Goal: Answer question/provide support: Share knowledge or assist other users

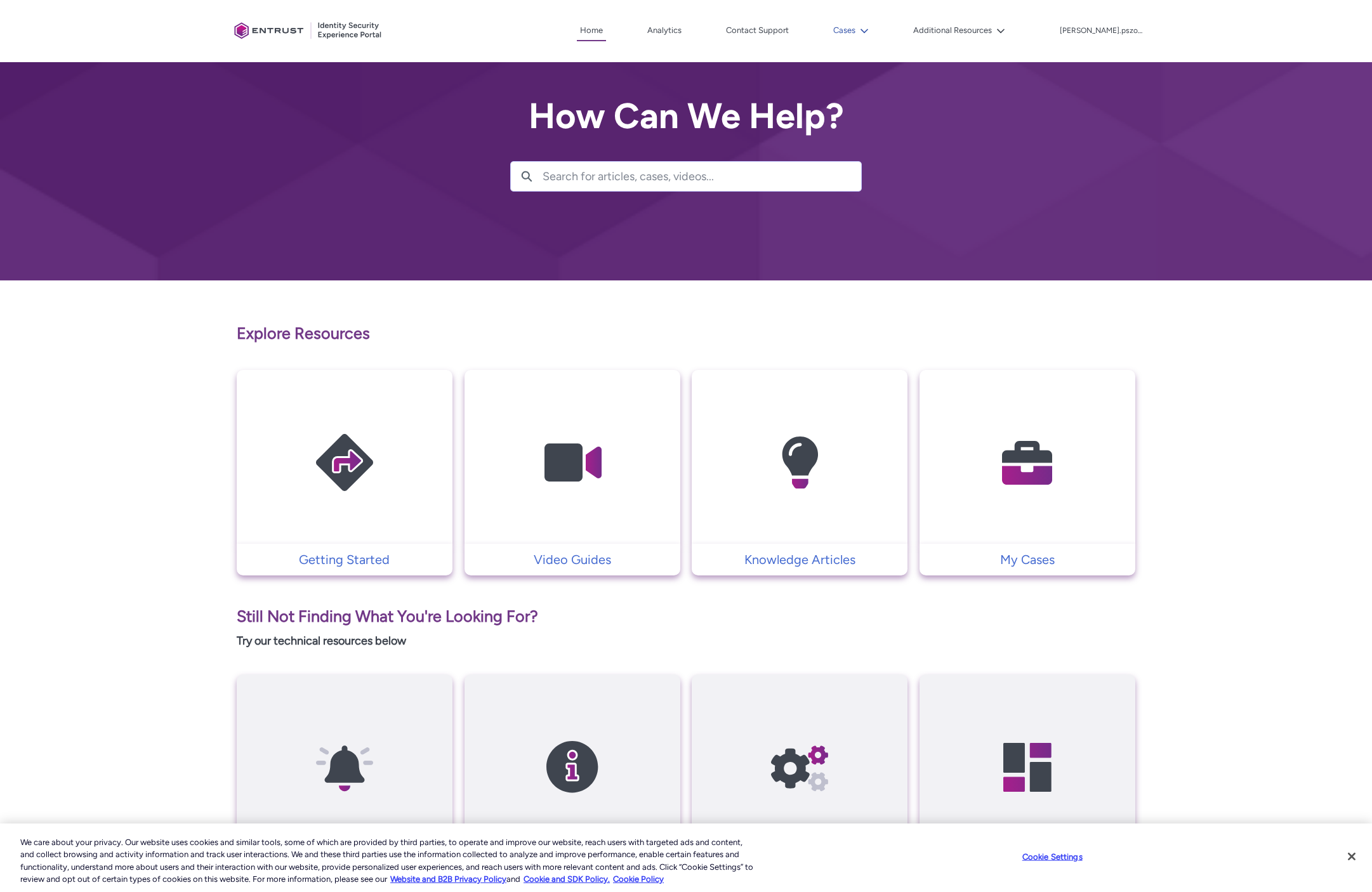
click at [872, 30] on button "Cases" at bounding box center [850, 30] width 42 height 19
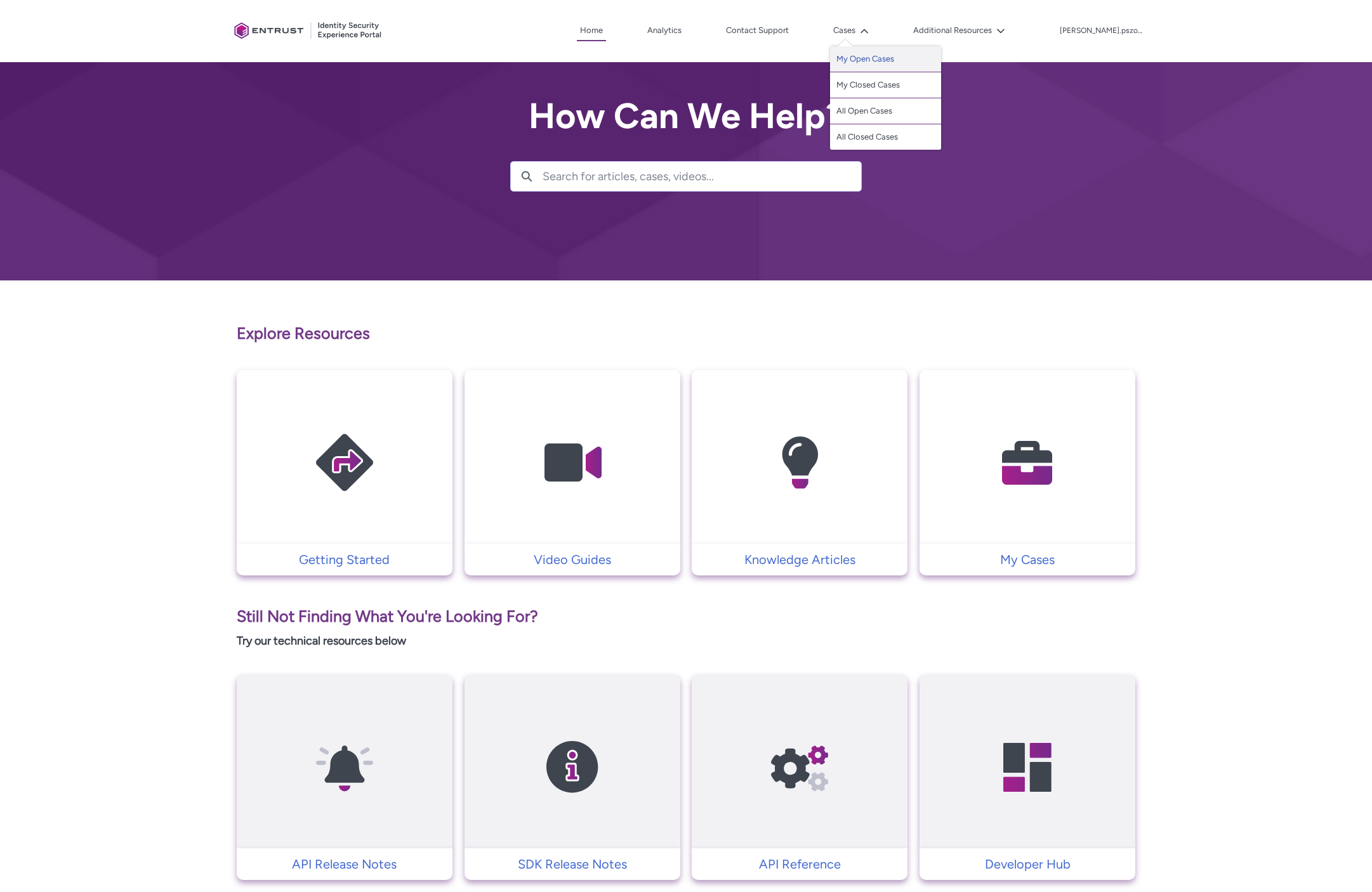
click at [880, 57] on link "My Open Cases" at bounding box center [885, 59] width 111 height 26
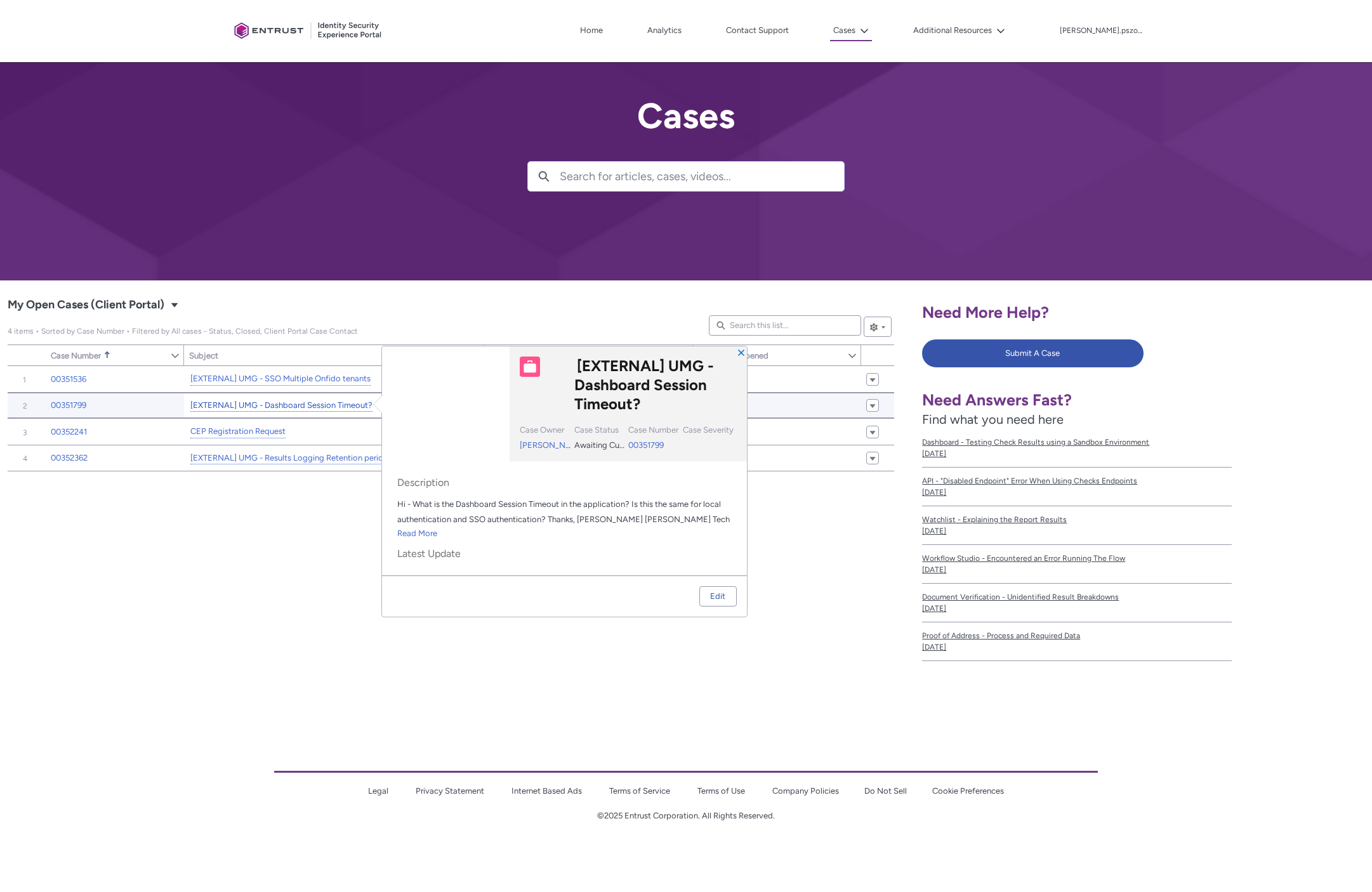
click at [290, 408] on link "[EXTERNAL] UMG - Dashboard Session Timeout?" at bounding box center [282, 406] width 182 height 13
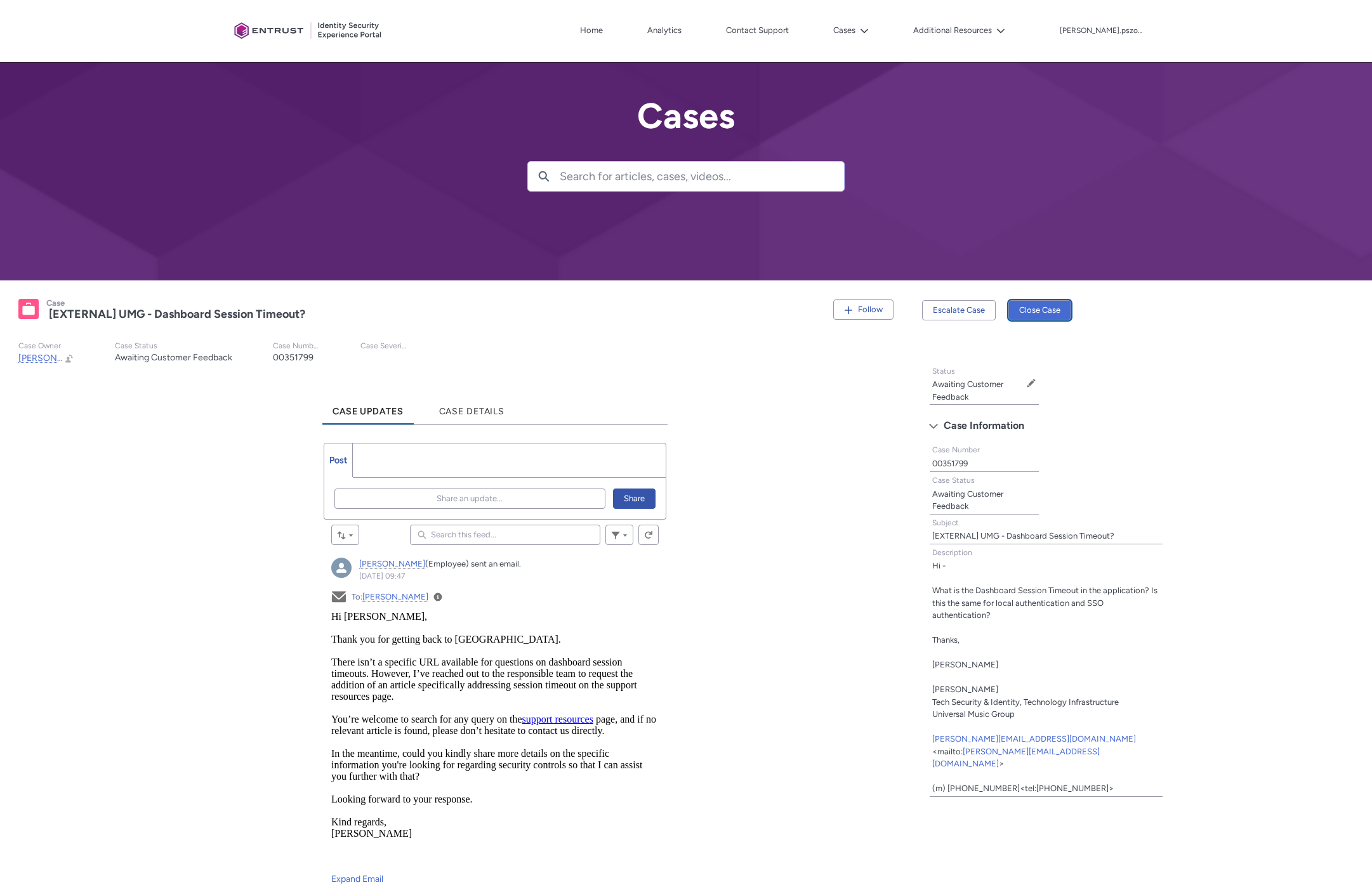
click at [1035, 315] on button "Close Case" at bounding box center [1039, 310] width 62 height 21
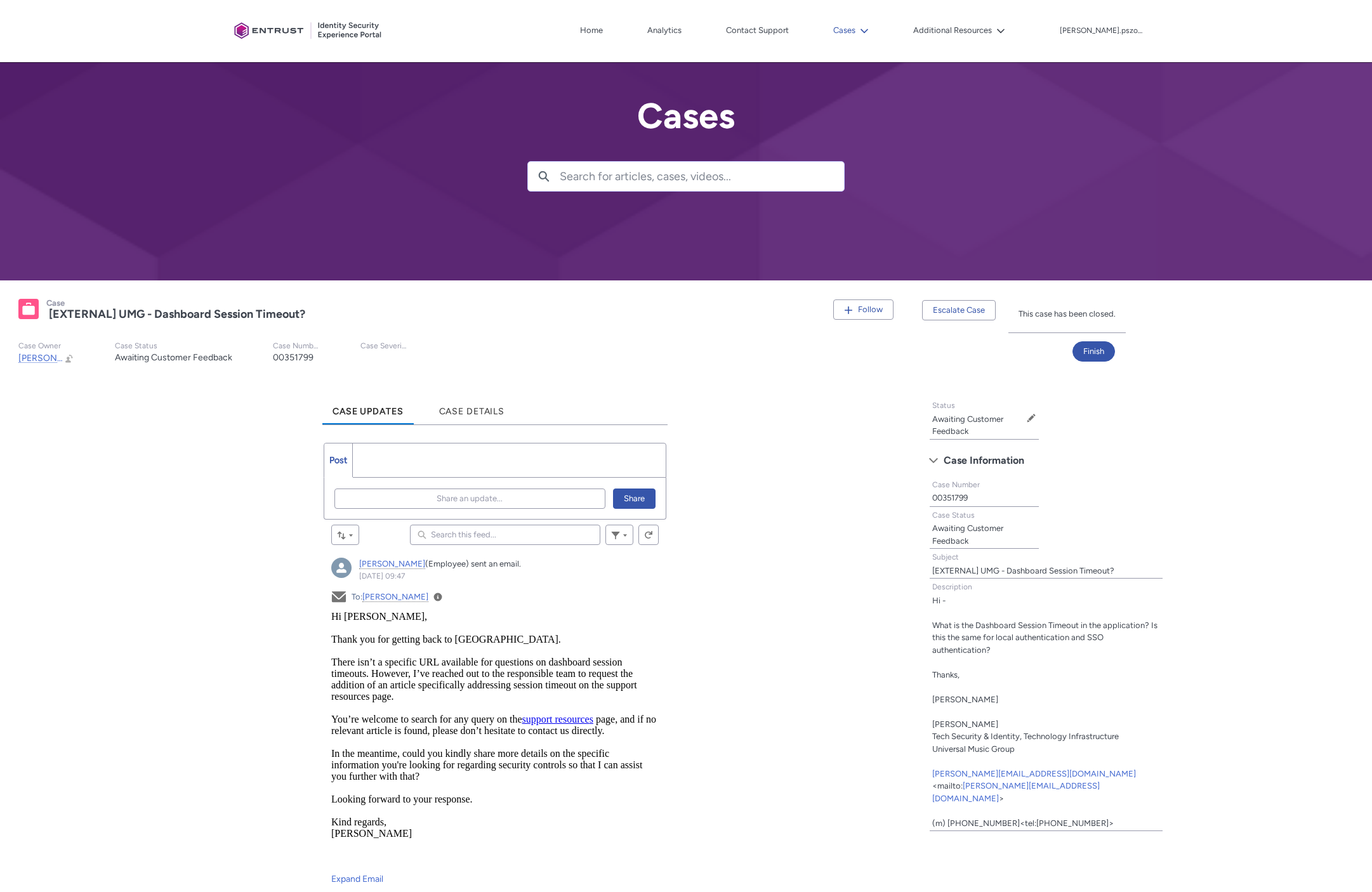
click at [872, 32] on button "Cases" at bounding box center [850, 30] width 42 height 19
click at [882, 110] on link "All Open Cases" at bounding box center [885, 112] width 111 height 26
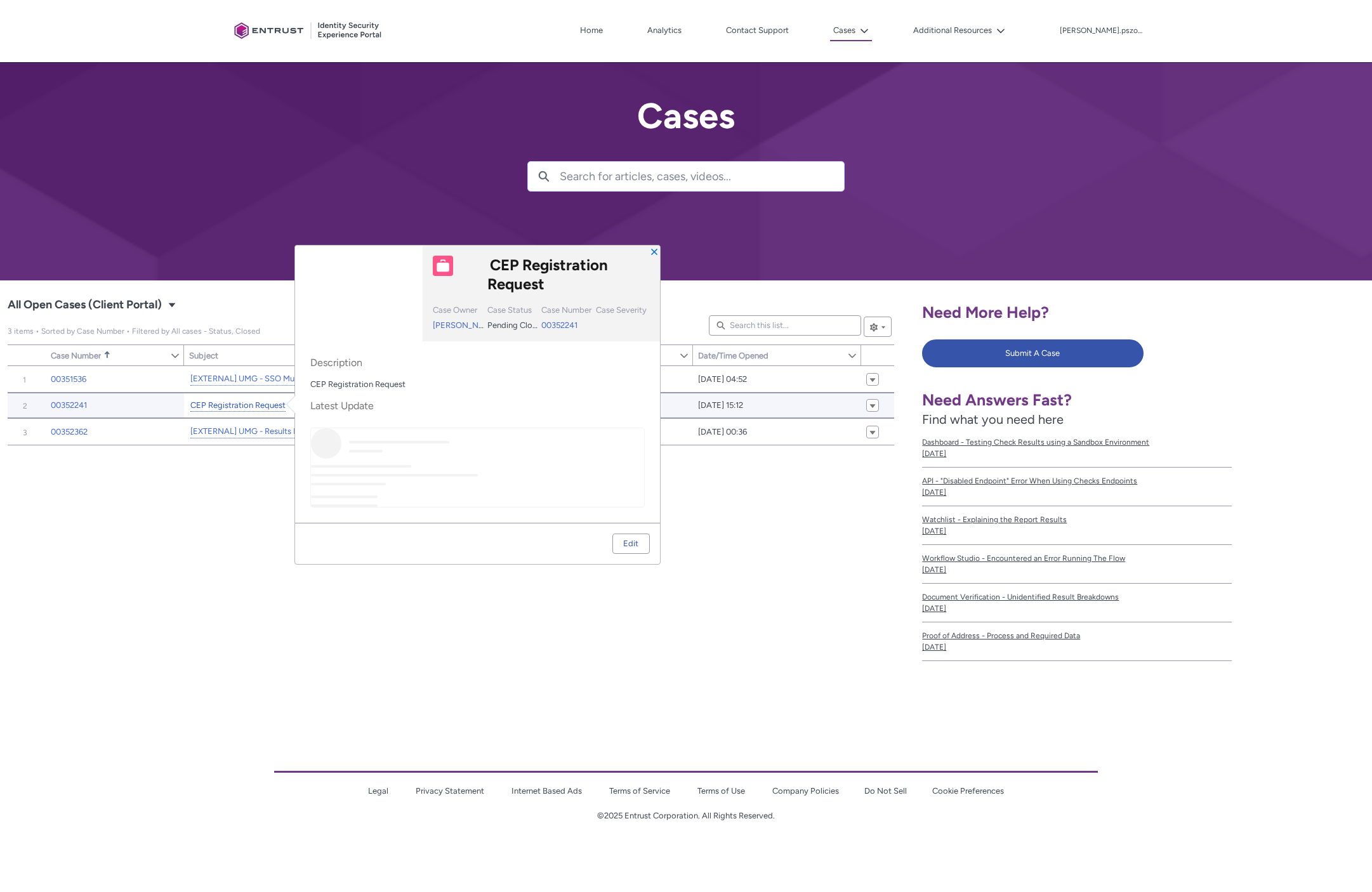
click at [270, 406] on link "CEP Registration Request" at bounding box center [238, 406] width 95 height 13
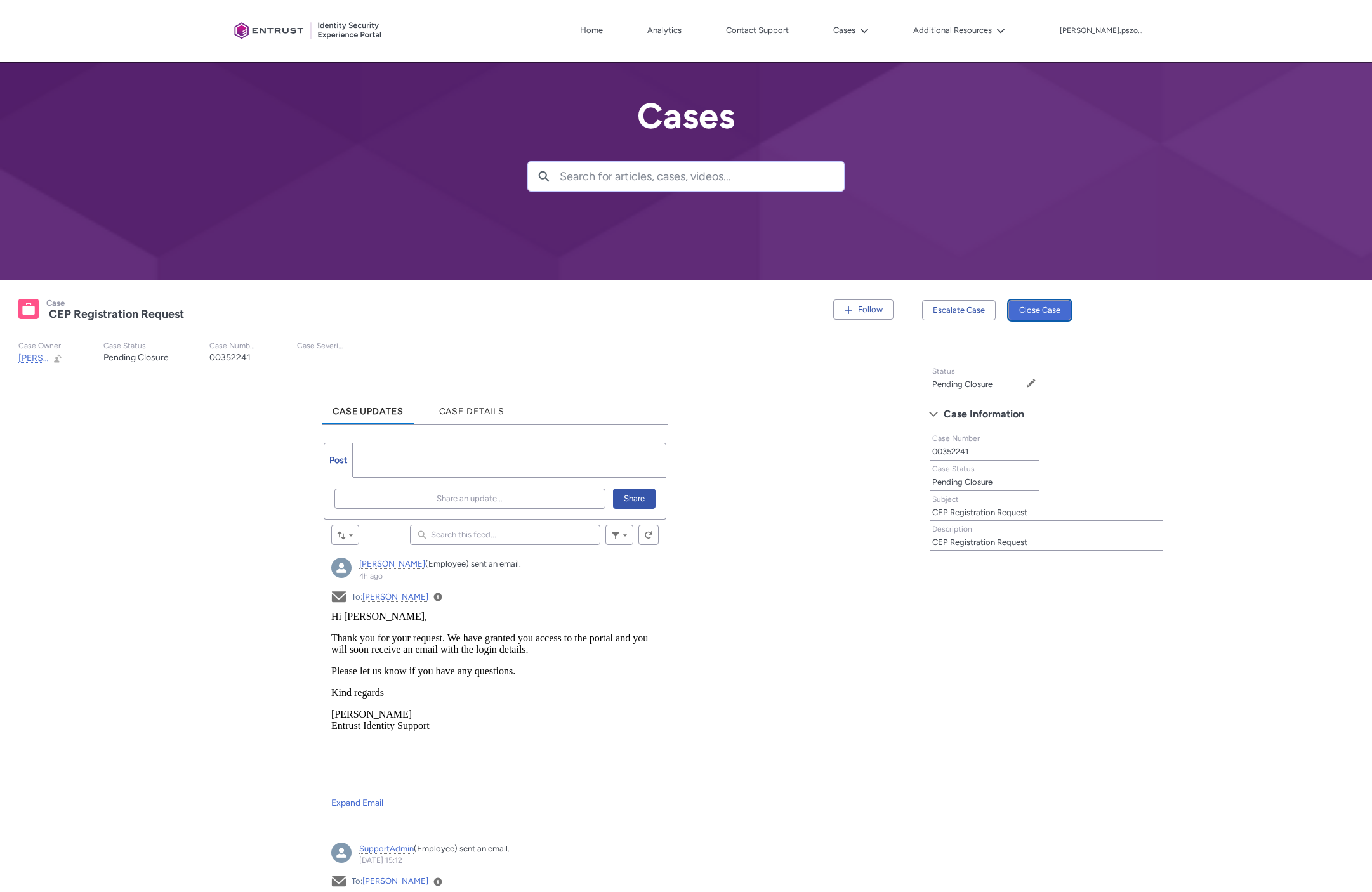
click at [1063, 310] on button "Close Case" at bounding box center [1039, 310] width 62 height 21
click at [1092, 349] on button "Finish" at bounding box center [1093, 352] width 43 height 21
click at [868, 31] on icon at bounding box center [864, 30] width 9 height 9
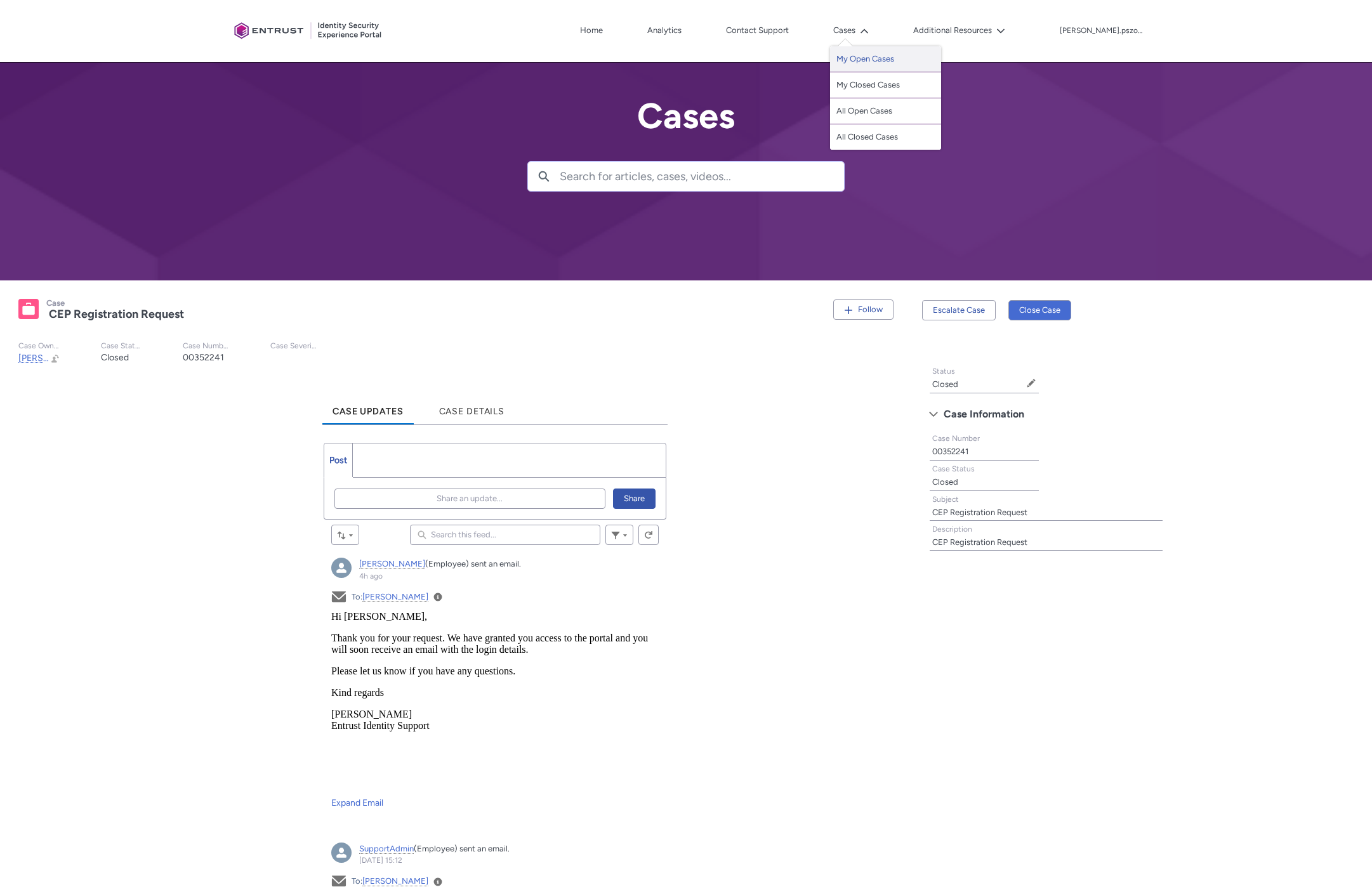
click at [882, 60] on link "My Open Cases" at bounding box center [885, 59] width 111 height 26
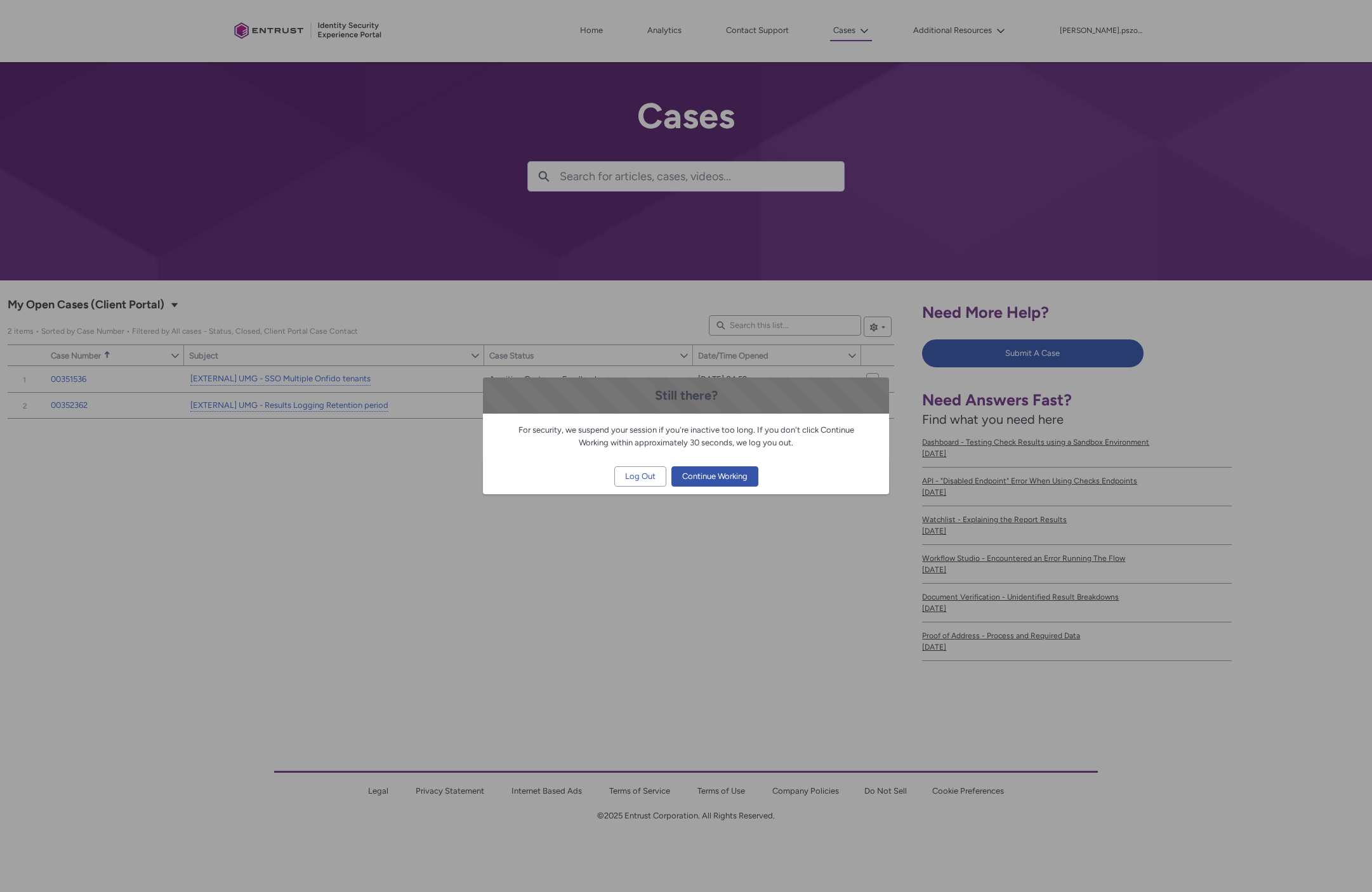
click at [533, 457] on div "For security, we suspend your session if you're inactive too long. If you don't…" at bounding box center [686, 436] width 406 height 45
